Goal: Communication & Community: Answer question/provide support

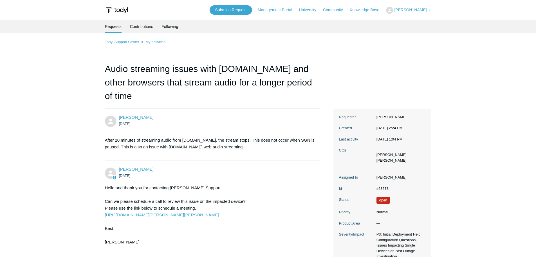
click at [109, 25] on li "Requests" at bounding box center [113, 26] width 17 height 13
click at [117, 26] on li "Requests" at bounding box center [113, 26] width 17 height 13
click at [153, 43] on link "My activities" at bounding box center [156, 42] width 20 height 4
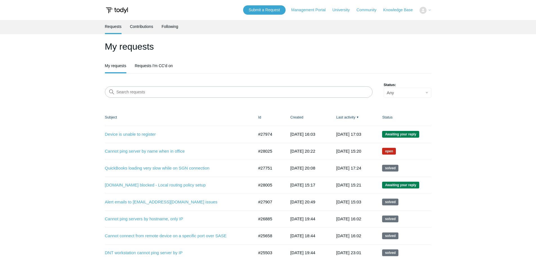
drag, startPoint x: 0, startPoint y: 0, endPoint x: 128, endPoint y: 43, distance: 135.3
click at [128, 43] on h1 "My requests" at bounding box center [268, 47] width 327 height 14
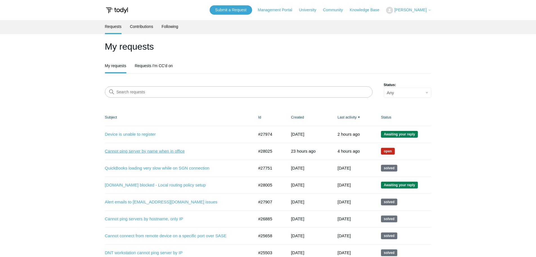
click at [144, 150] on link "Cannot ping server by name when in office" at bounding box center [175, 151] width 141 height 6
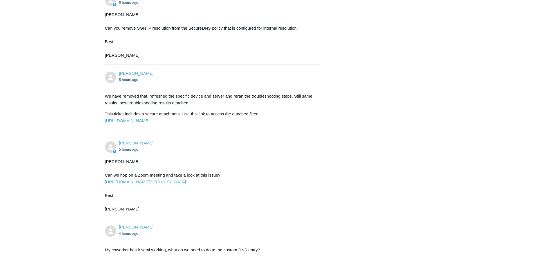
scroll to position [767, 0]
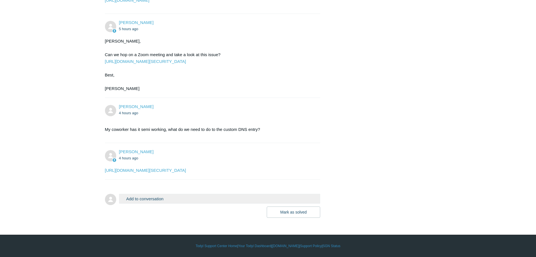
click at [149, 200] on button "Add to conversation" at bounding box center [220, 198] width 202 height 10
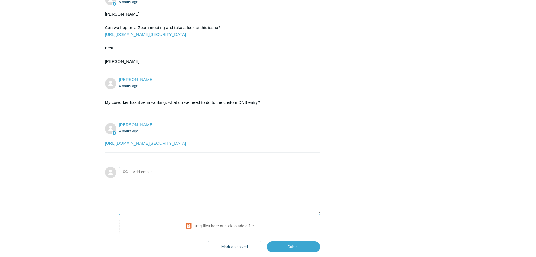
scroll to position [795, 0]
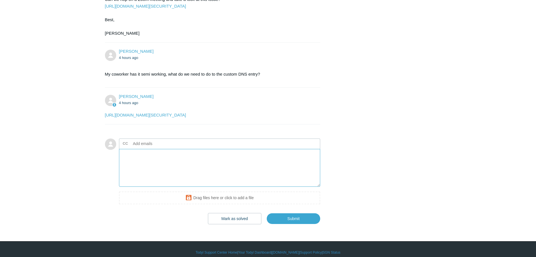
click at [151, 187] on textarea "Add your reply" at bounding box center [220, 168] width 202 height 38
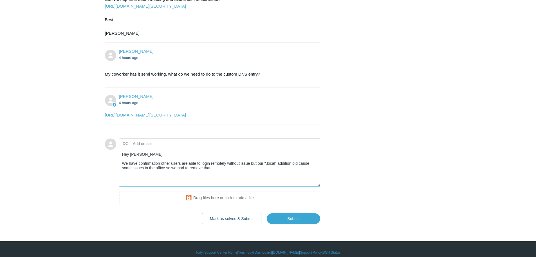
paste textarea "Microsoft Windows [Version 10.0.26100.6584] (c) Microsoft Corporation. All righ…"
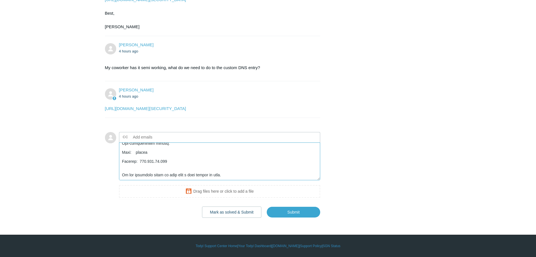
scroll to position [828, 0]
click at [244, 175] on textarea "Add your reply" at bounding box center [220, 161] width 202 height 38
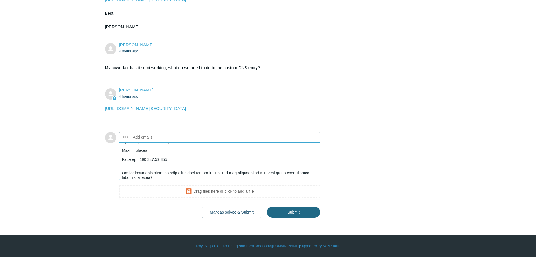
type textarea "Hey Kris, We have confirmation other users are able to login remotely without i…"
click at [304, 213] on input "Submit" at bounding box center [293, 211] width 53 height 11
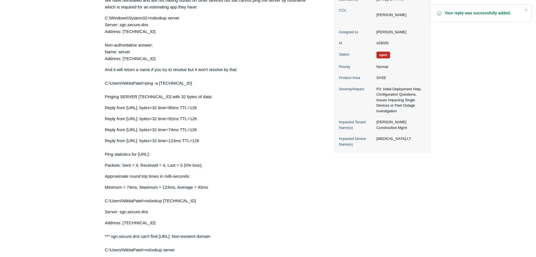
scroll to position [225, 0]
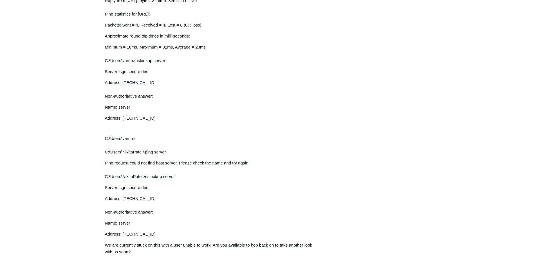
scroll to position [1173, 0]
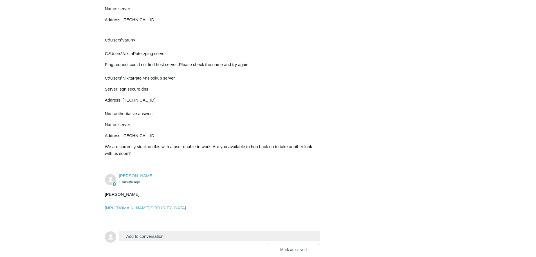
scroll to position [1223, 0]
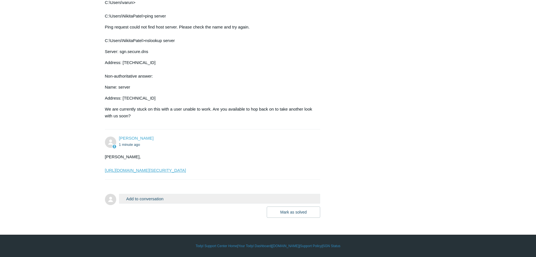
click at [146, 169] on link "[URL][DOMAIN_NAME][SECURITY_DATA]" at bounding box center [145, 170] width 81 height 5
